Goal: Check status: Check status

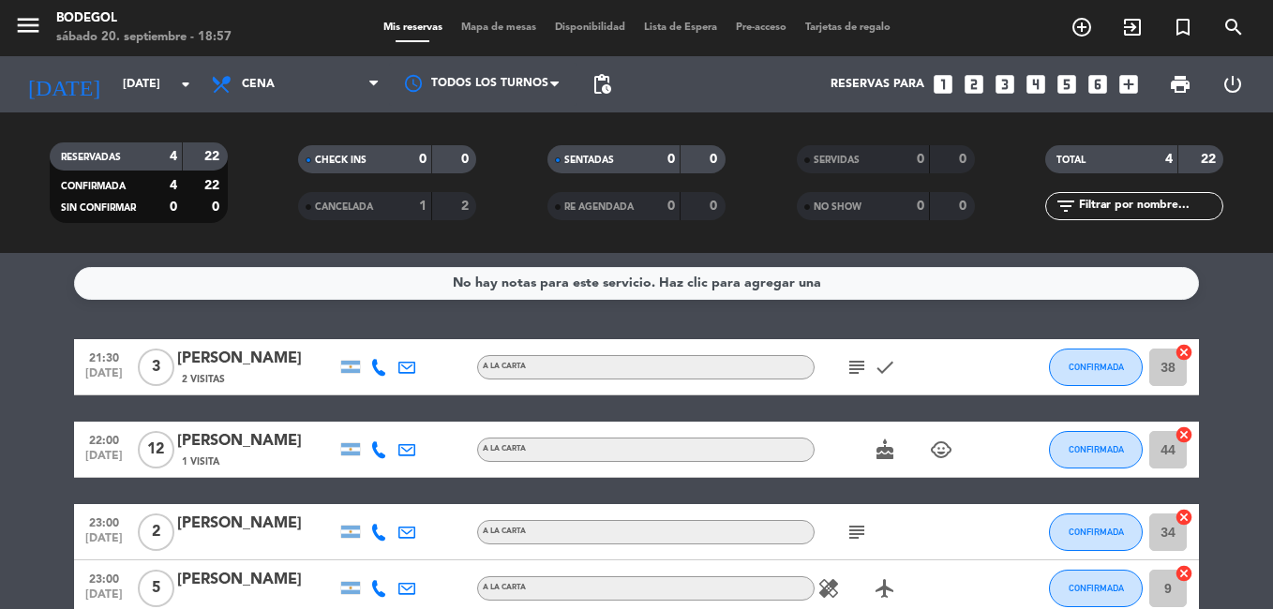
scroll to position [125, 0]
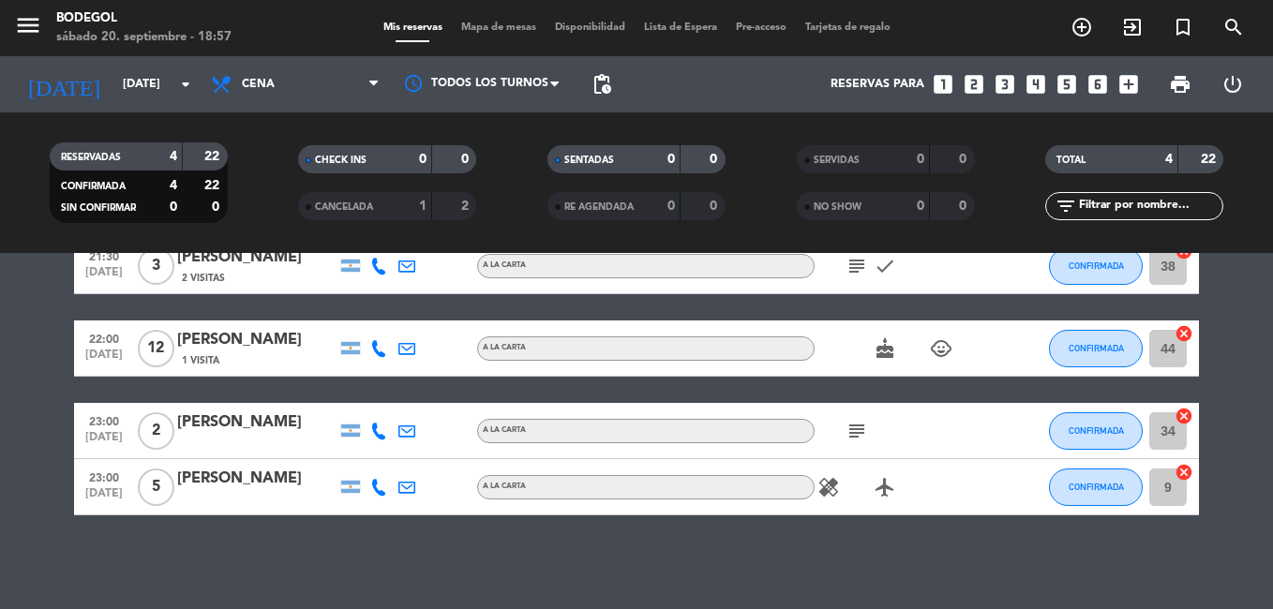
click at [516, 344] on span "A LA CARTA" at bounding box center [504, 347] width 43 height 7
click at [217, 335] on div "[PERSON_NAME]" at bounding box center [256, 340] width 159 height 24
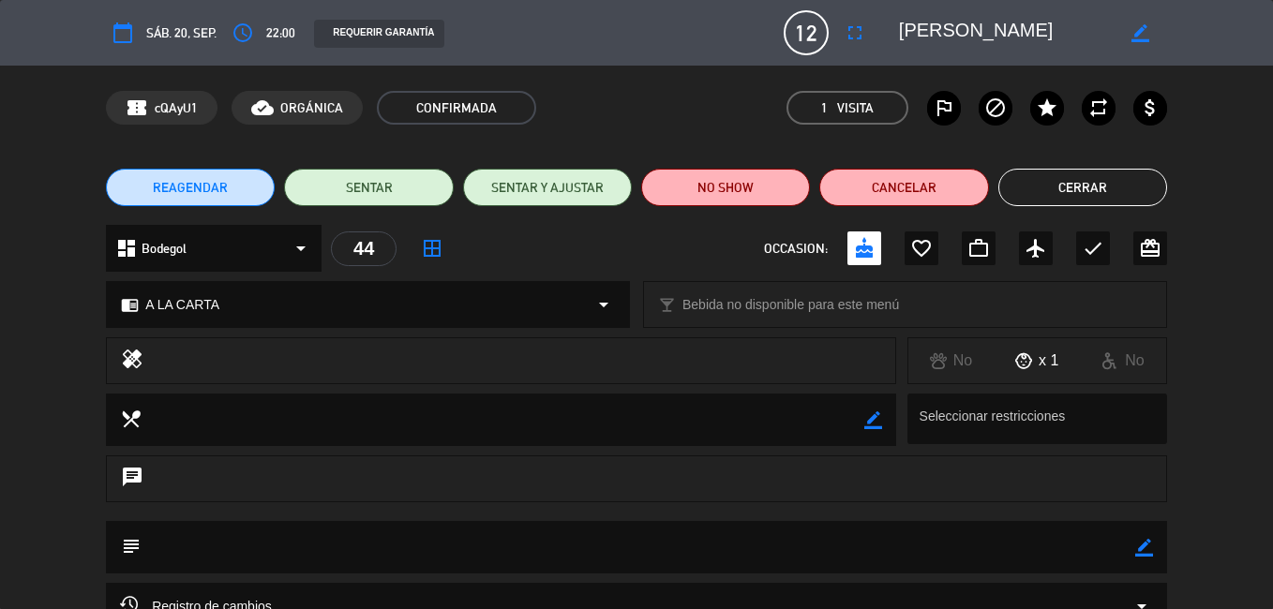
click at [1116, 176] on button "Cerrar" at bounding box center [1082, 187] width 169 height 37
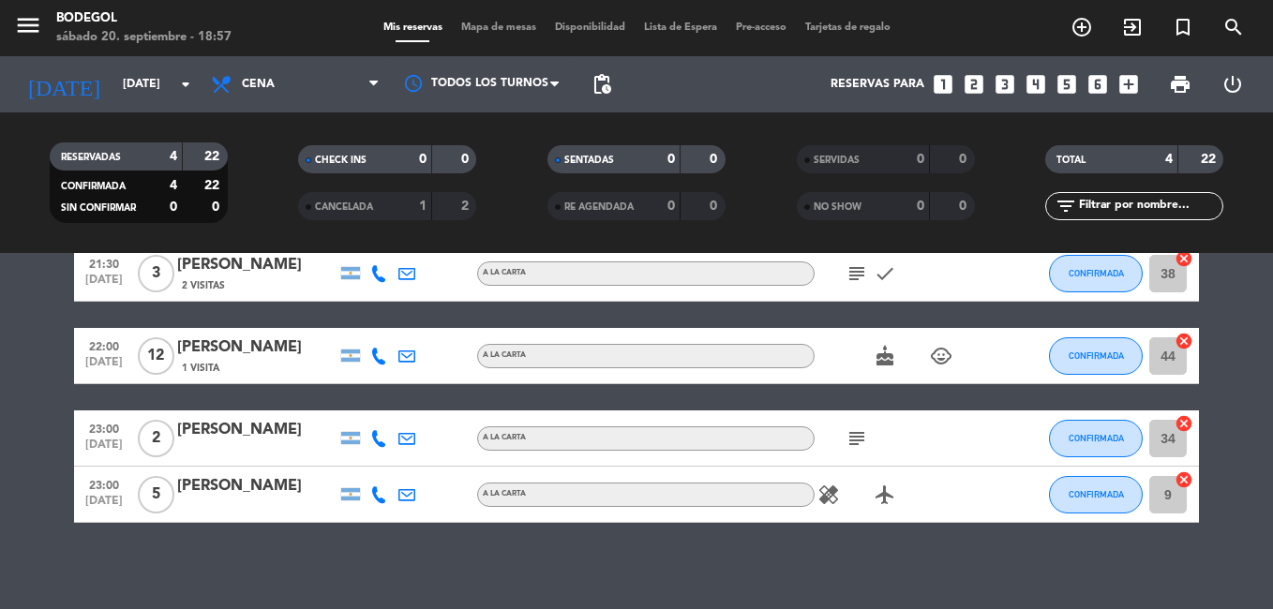
scroll to position [0, 0]
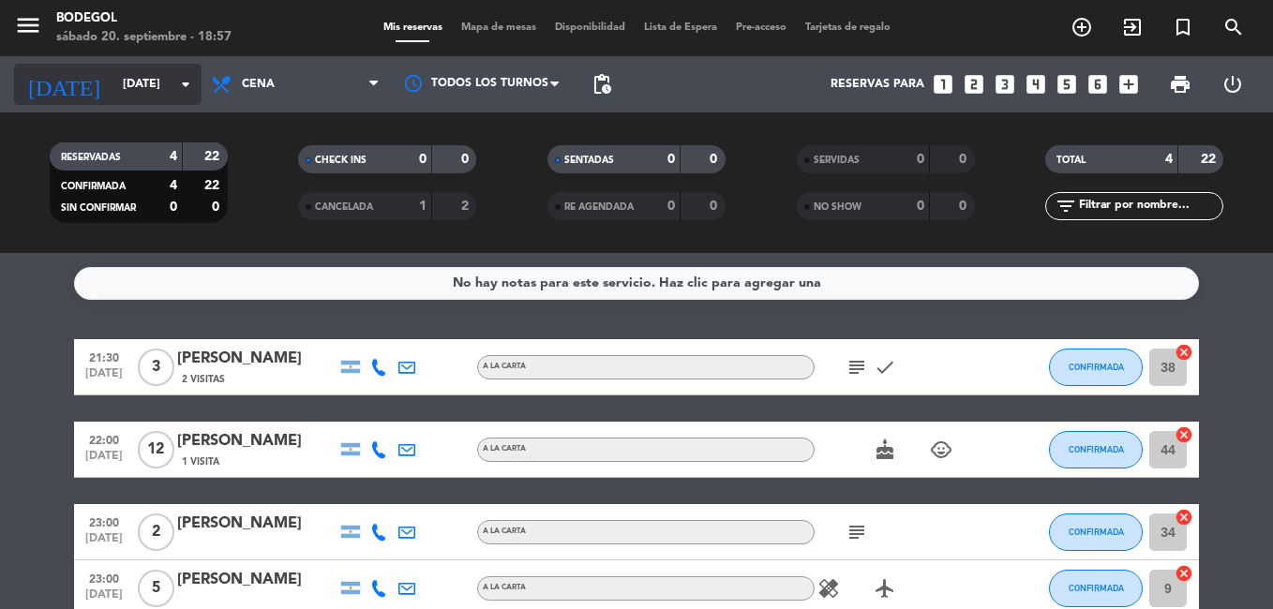
click at [156, 79] on input "[DATE]" at bounding box center [192, 84] width 158 height 32
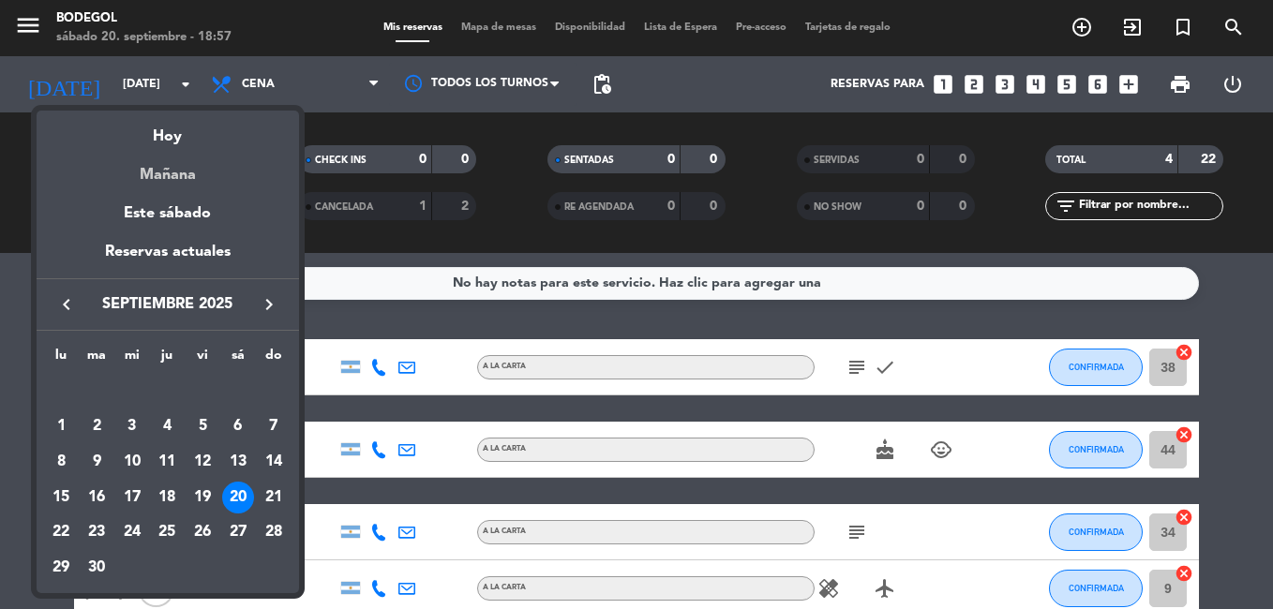
click at [177, 175] on div "Mañana" at bounding box center [168, 168] width 262 height 38
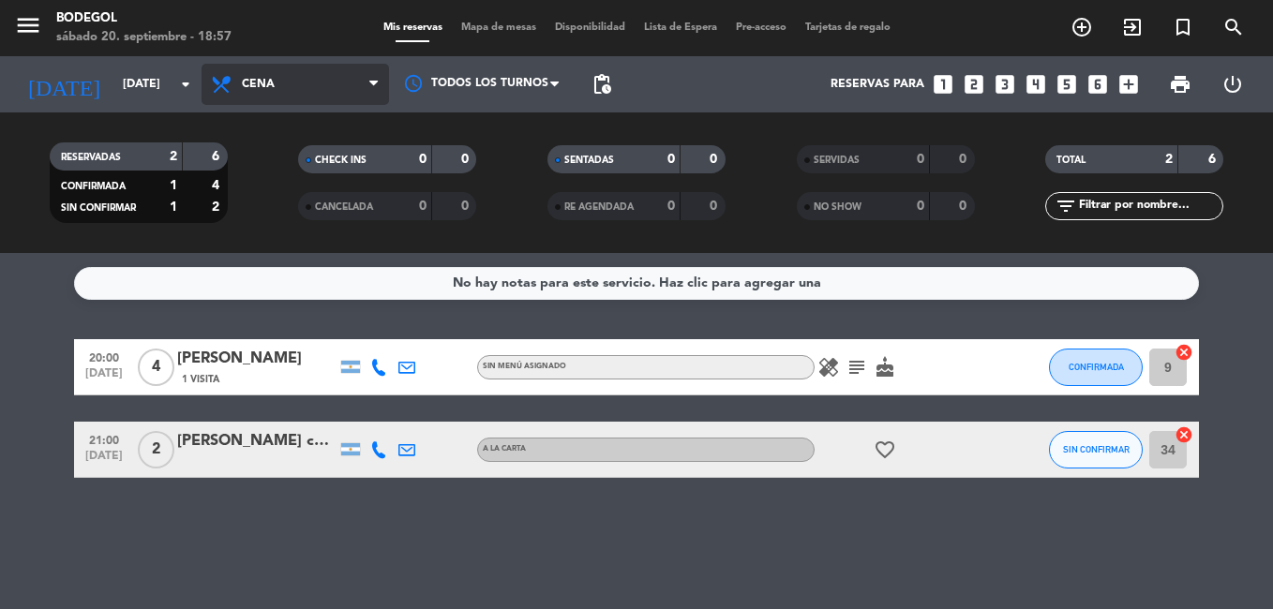
click at [335, 87] on span "Cena" at bounding box center [295, 84] width 187 height 41
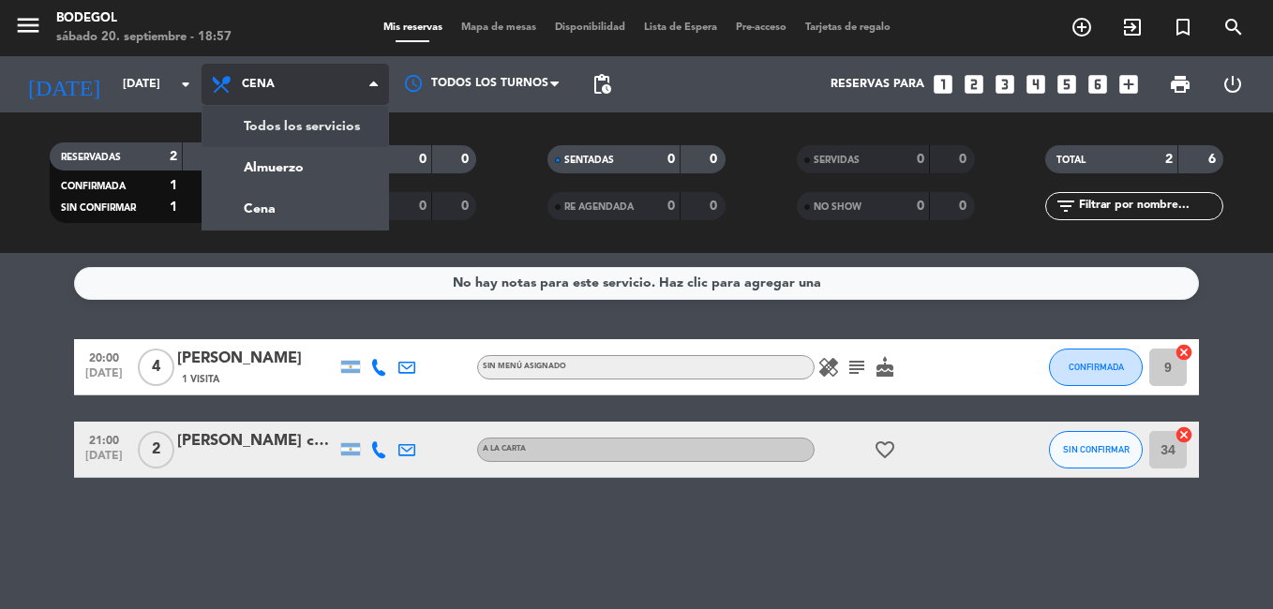
click at [339, 122] on div "menu Bodegol [DATE] 20. septiembre - 18:57 Mis reservas Mapa de mesas Disponibi…" at bounding box center [636, 126] width 1273 height 253
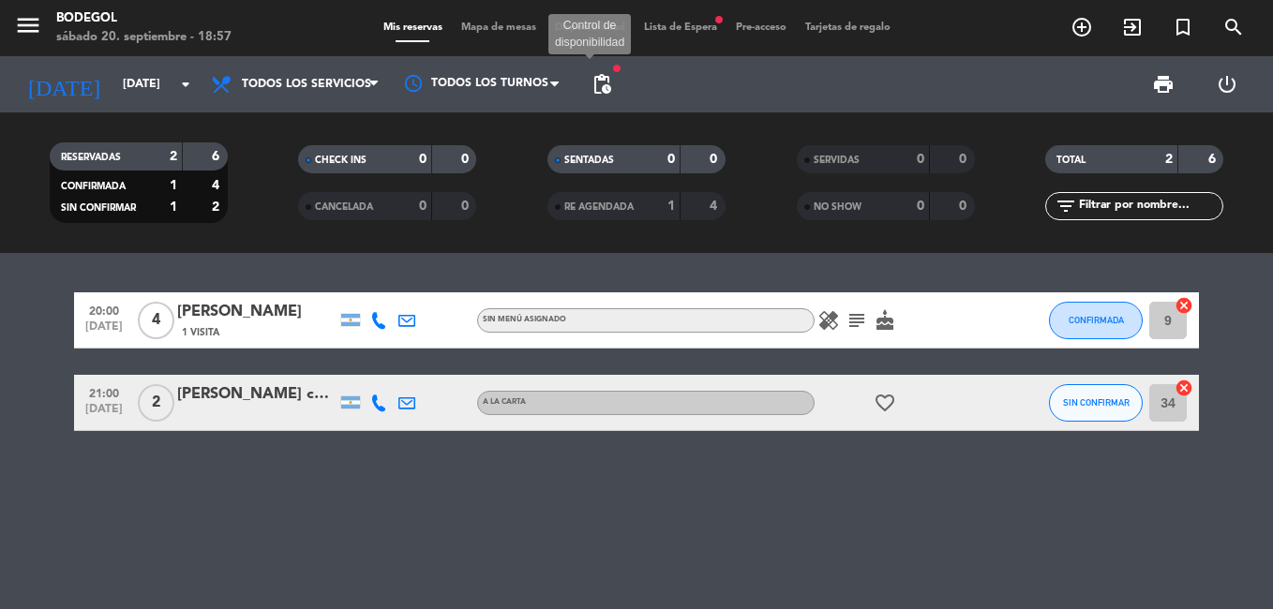
click at [611, 90] on span "pending_actions" at bounding box center [602, 84] width 22 height 22
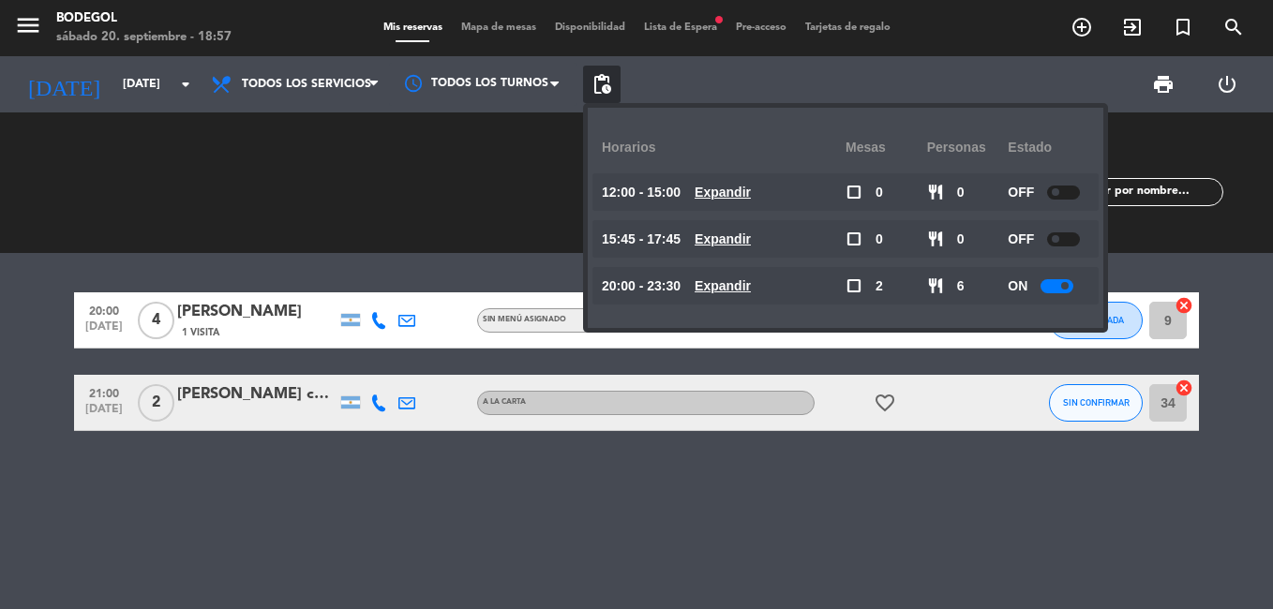
click at [418, 198] on div "CHECK INS 0 0 CANCELADA 0 0" at bounding box center [387, 182] width 249 height 103
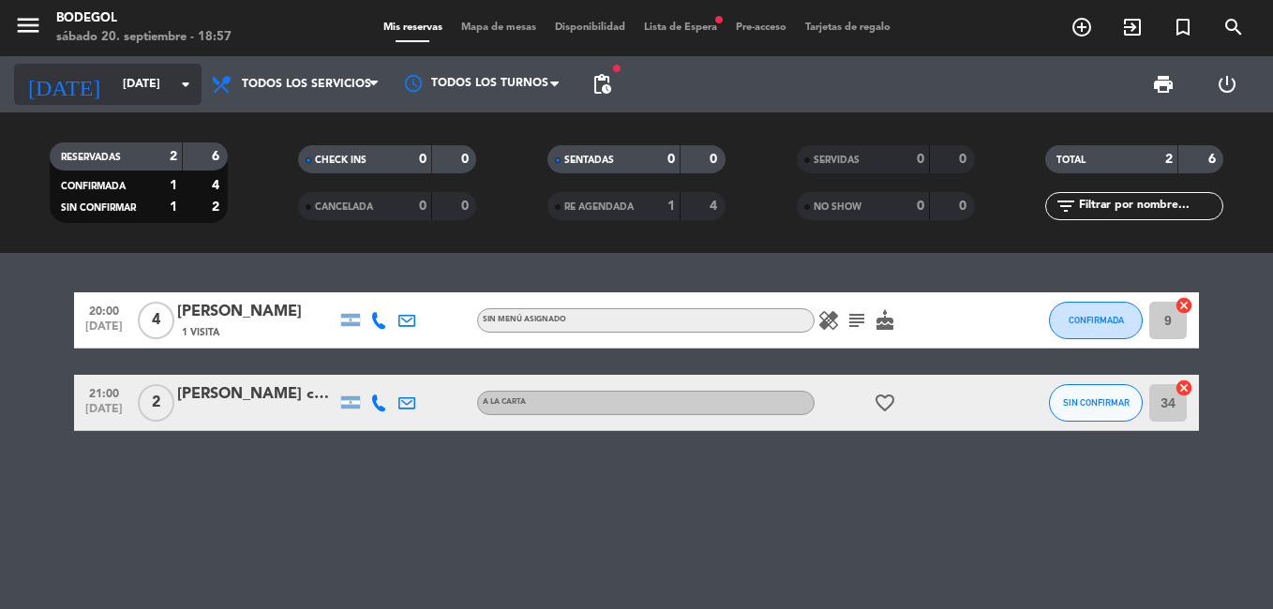
click at [170, 82] on input "[DATE]" at bounding box center [192, 84] width 158 height 32
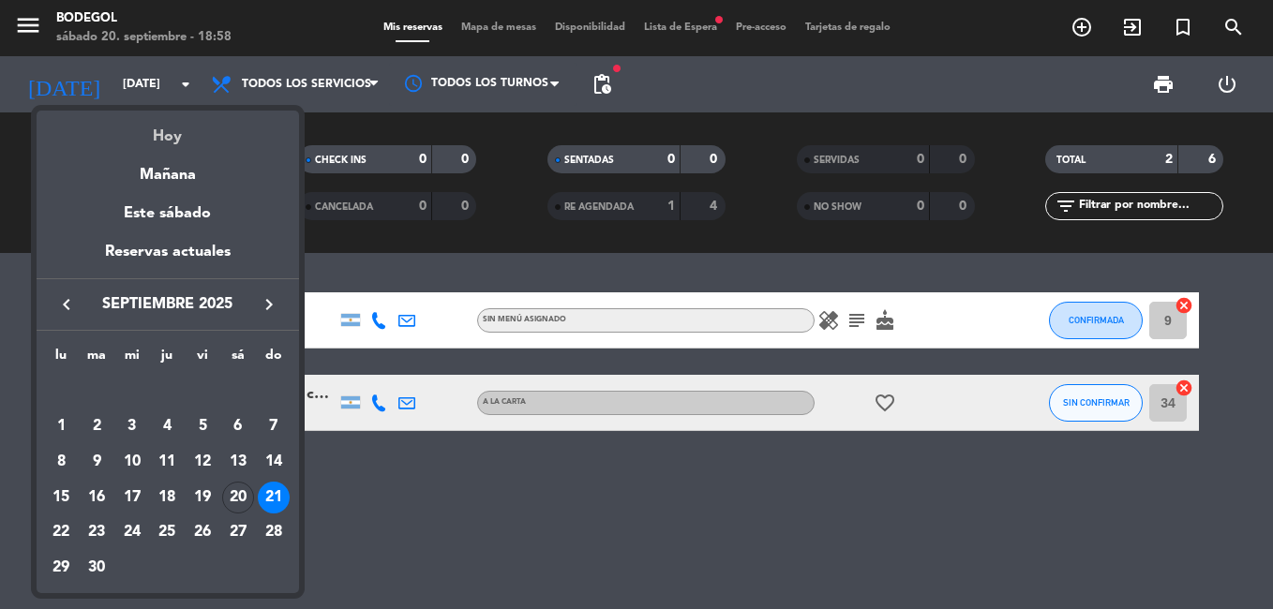
click at [178, 141] on div "Hoy" at bounding box center [168, 130] width 262 height 38
type input "[DATE]"
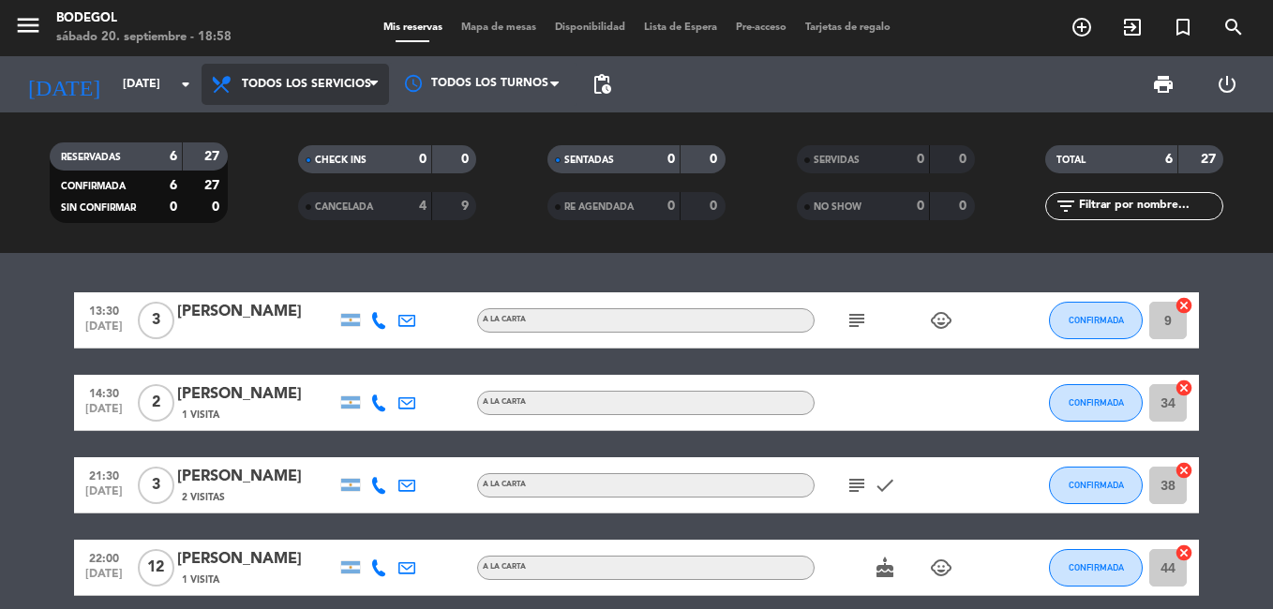
click at [275, 80] on span "Todos los servicios" at bounding box center [306, 84] width 129 height 13
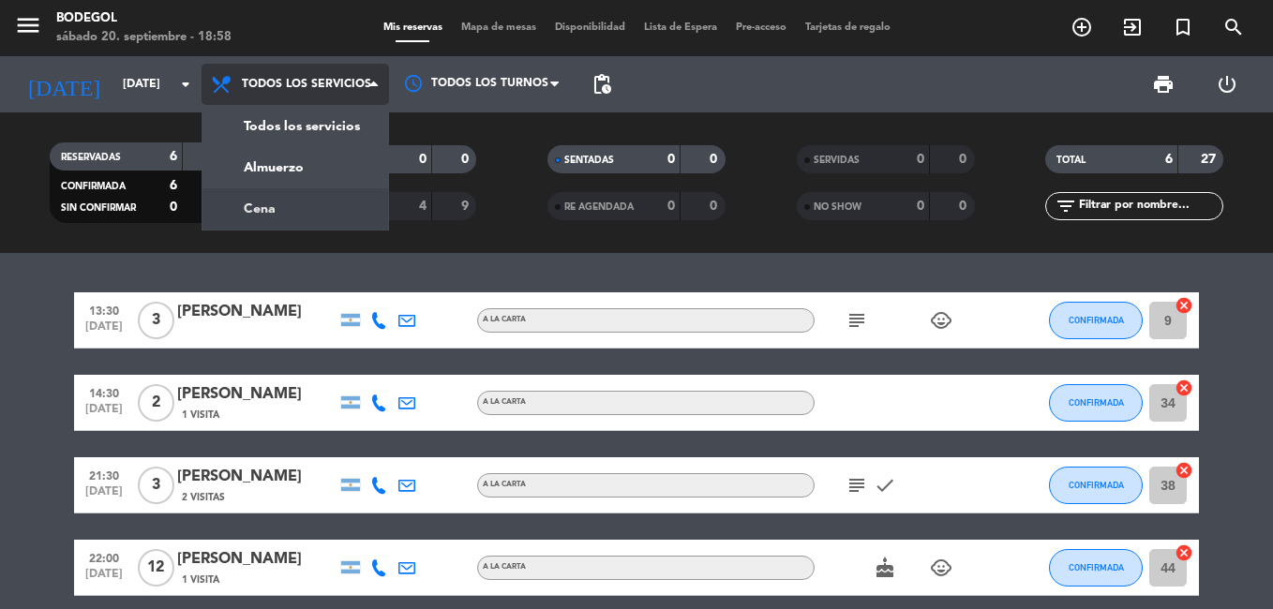
click at [262, 209] on div "menu Bodegol [DATE] 20. septiembre - 18:58 Mis reservas Mapa de mesas Disponibi…" at bounding box center [636, 126] width 1273 height 253
